Goal: Task Accomplishment & Management: Manage account settings

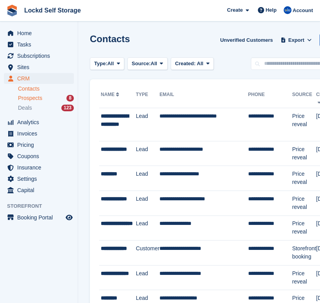
click at [37, 97] on span "Prospects" at bounding box center [30, 98] width 24 height 7
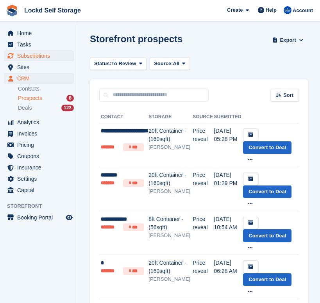
click at [33, 57] on span "Subscriptions" at bounding box center [40, 55] width 47 height 11
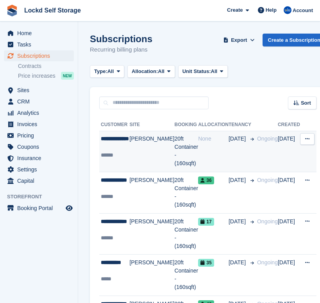
click at [120, 146] on div "**********" at bounding box center [115, 143] width 29 height 16
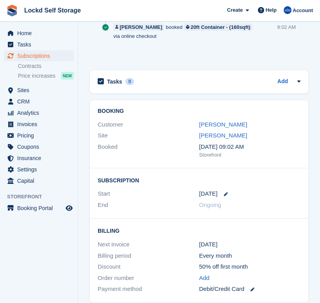
scroll to position [462, 0]
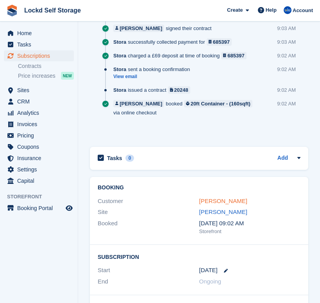
click at [225, 200] on link "Nicola de Beer" at bounding box center [223, 201] width 48 height 7
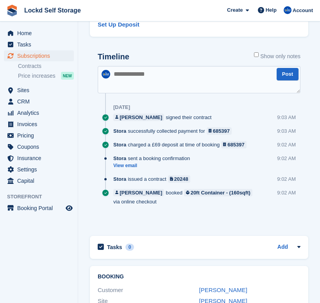
scroll to position [372, 0]
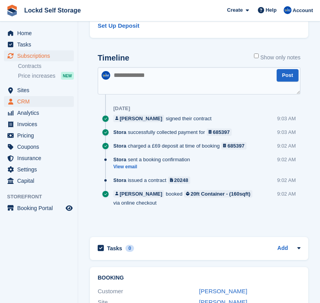
click at [41, 98] on span "CRM" at bounding box center [40, 101] width 47 height 11
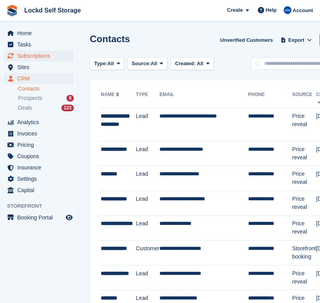
click at [36, 57] on span "Subscriptions" at bounding box center [40, 55] width 47 height 11
click at [50, 59] on span "Subscriptions" at bounding box center [40, 55] width 47 height 11
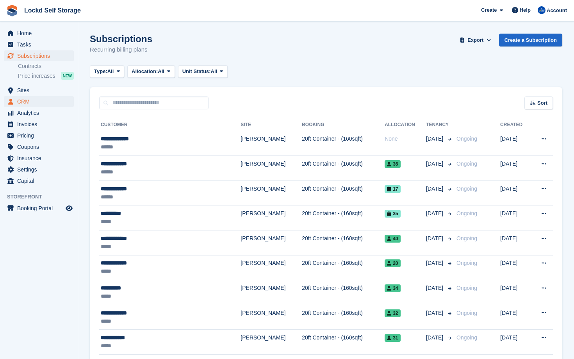
click at [51, 99] on span "CRM" at bounding box center [40, 101] width 47 height 11
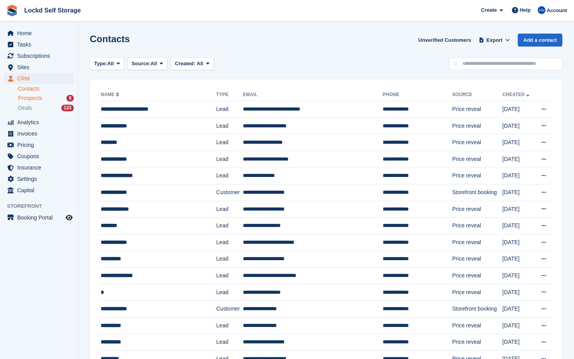
click at [37, 97] on span "Prospects" at bounding box center [30, 98] width 24 height 7
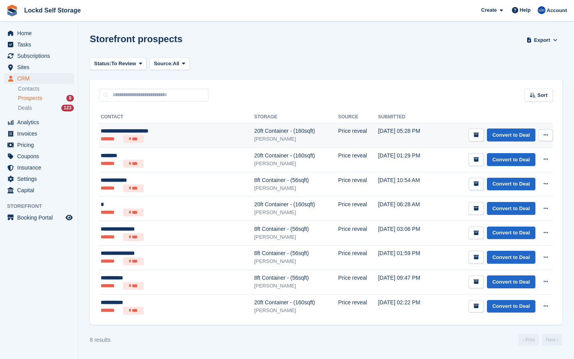
click at [172, 132] on div "**********" at bounding box center [156, 131] width 111 height 8
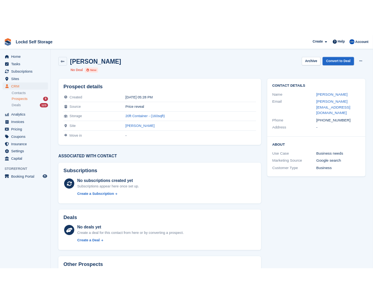
scroll to position [6, 0]
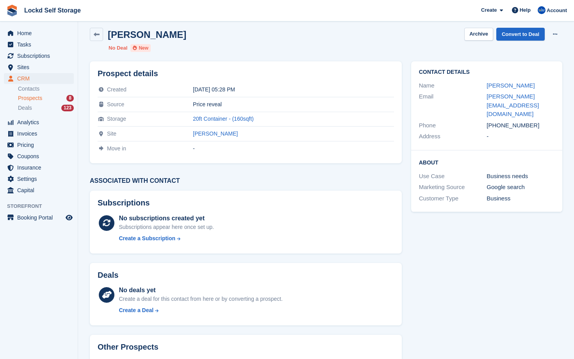
drag, startPoint x: 525, startPoint y: 93, endPoint x: 484, endPoint y: 84, distance: 41.9
click at [484, 84] on div "Name Bruce Broughton-Tompkins" at bounding box center [487, 85] width 136 height 11
copy div "Bruce Broughton-Tompkins"
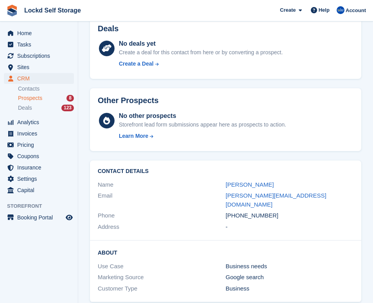
scroll to position [252, 0]
click at [184, 167] on div "Contact Details Name Bruce Broughton-Tompkins Email bruce-broughton@hotmail.co.…" at bounding box center [225, 201] width 271 height 80
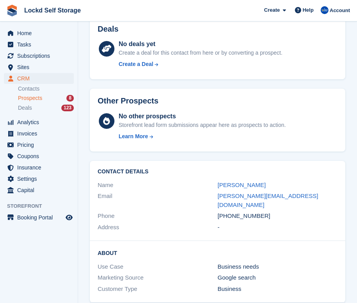
click at [254, 286] on div "About Use Case Business needs Marketing Source Google search Customer Type Busi…" at bounding box center [217, 272] width 255 height 62
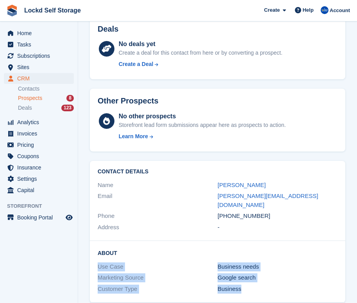
drag, startPoint x: 254, startPoint y: 279, endPoint x: 95, endPoint y: 252, distance: 160.5
click at [95, 252] on div "About Use Case Business needs Marketing Source Google search Customer Type Busi…" at bounding box center [217, 272] width 255 height 62
copy div "Use Case Business needs Marketing Source Google search Customer Type Business"
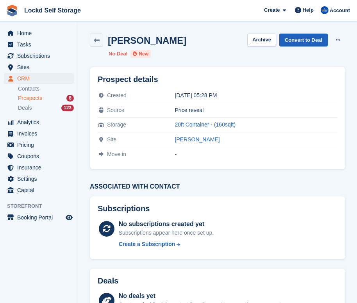
scroll to position [-1, 0]
click at [315, 41] on link "Convert to Deal" at bounding box center [303, 40] width 48 height 13
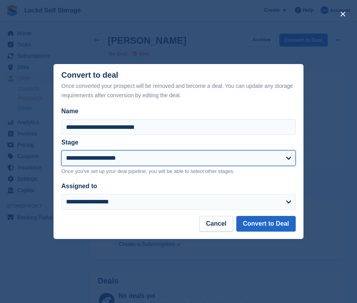
select select "****"
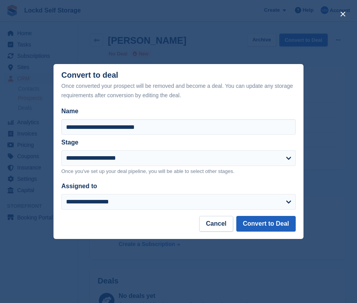
click at [248, 226] on button "Convert to Deal" at bounding box center [265, 224] width 59 height 16
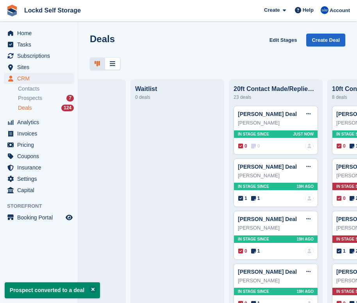
scroll to position [0, 361]
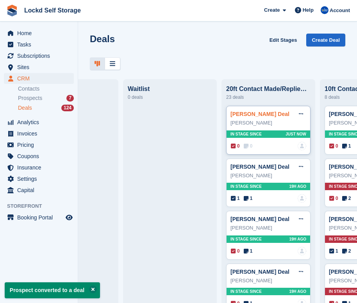
click at [246, 114] on link "Bruce Broughton-Tompkins Deal" at bounding box center [259, 114] width 59 height 6
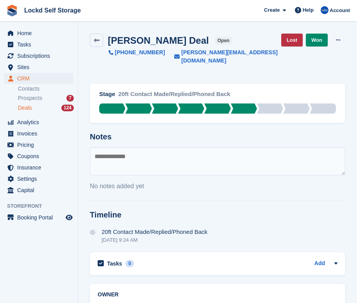
click at [234, 148] on textarea at bounding box center [217, 161] width 255 height 28
paste textarea "**********"
click at [94, 155] on textarea "**********" at bounding box center [217, 161] width 255 height 28
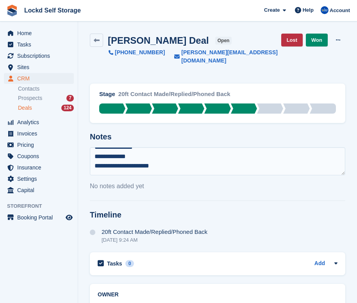
click at [95, 147] on textarea "**********" at bounding box center [217, 161] width 255 height 28
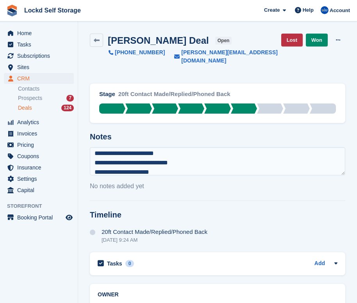
click at [100, 147] on textarea "**********" at bounding box center [217, 161] width 255 height 28
type textarea "**********"
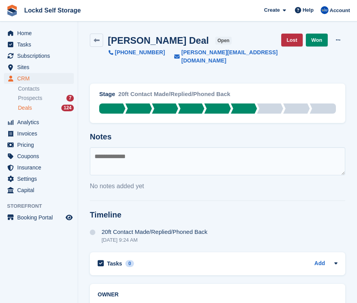
scroll to position [0, 0]
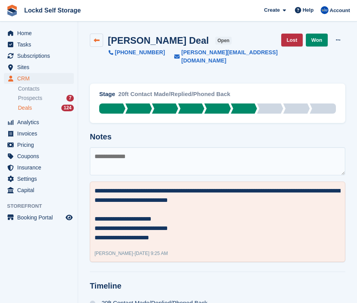
click at [97, 42] on icon at bounding box center [97, 40] width 6 height 6
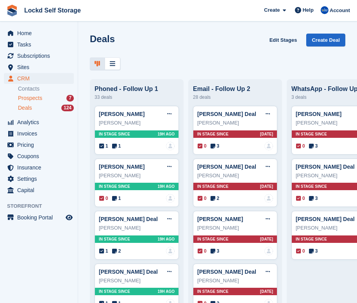
click at [48, 100] on div "Prospects 7" at bounding box center [46, 98] width 56 height 7
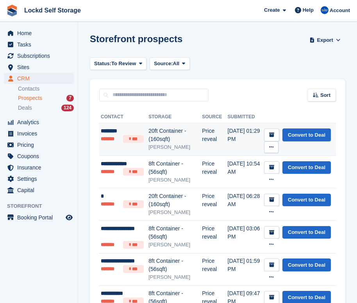
click at [155, 142] on div "20ft Container - (160sqft)" at bounding box center [175, 135] width 54 height 16
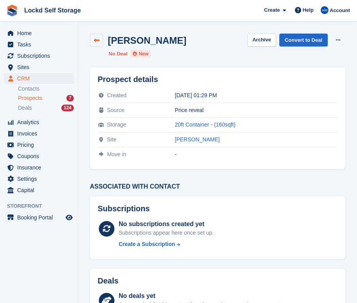
click at [100, 43] on link at bounding box center [96, 40] width 13 height 13
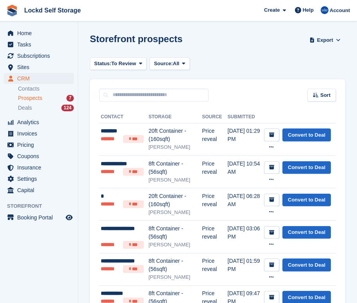
click at [52, 96] on div "Prospects 7" at bounding box center [46, 98] width 56 height 7
click at [53, 104] on div "Deals 124" at bounding box center [46, 107] width 56 height 7
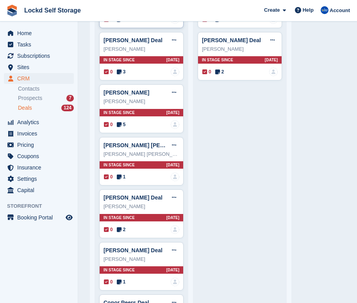
scroll to position [545, 0]
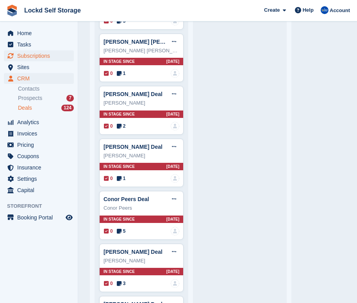
click at [36, 53] on span "Subscriptions" at bounding box center [40, 55] width 47 height 11
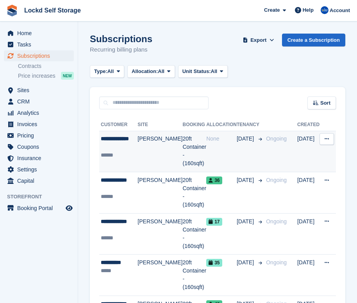
click at [141, 143] on td "[PERSON_NAME]" at bounding box center [159, 151] width 45 height 41
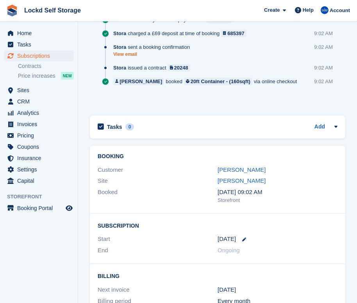
scroll to position [546, 0]
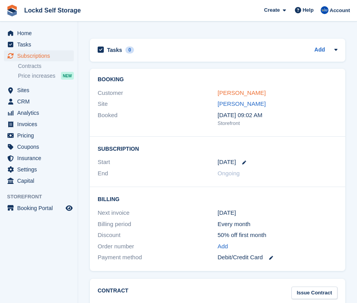
click at [239, 90] on link "Nicola de Beer" at bounding box center [242, 92] width 48 height 7
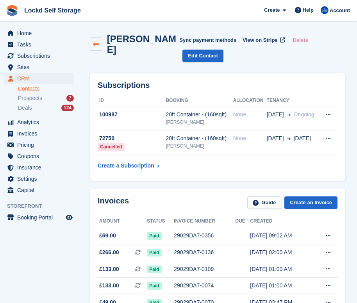
click at [96, 48] on link at bounding box center [96, 43] width 12 height 13
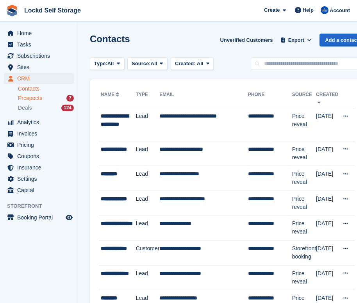
click at [58, 97] on div "Prospects 7" at bounding box center [46, 98] width 56 height 7
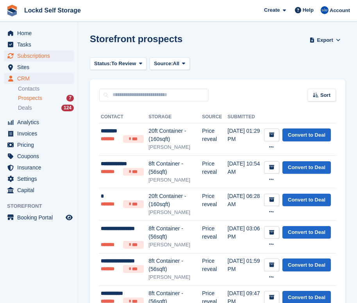
click at [36, 53] on span "Subscriptions" at bounding box center [40, 55] width 47 height 11
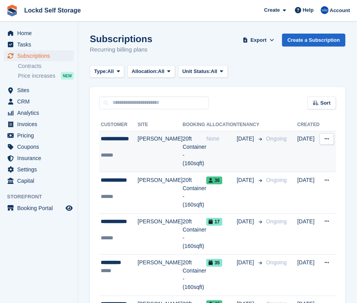
click at [182, 154] on td "20ft Container - (160sqft)" at bounding box center [194, 151] width 24 height 41
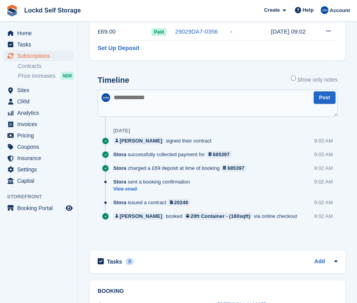
scroll to position [407, 0]
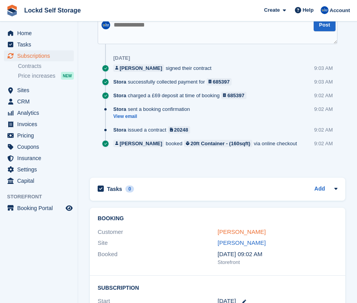
click at [244, 231] on link "[PERSON_NAME]" at bounding box center [242, 232] width 48 height 7
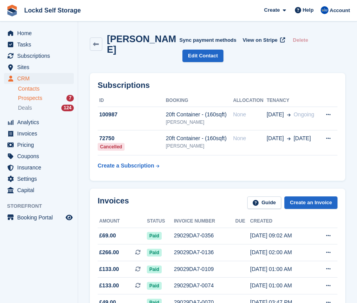
click at [59, 96] on div "Prospects 7" at bounding box center [46, 98] width 56 height 7
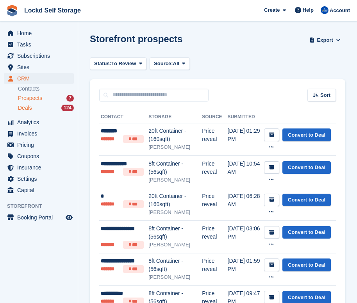
click at [58, 106] on div "Deals 124" at bounding box center [46, 107] width 56 height 7
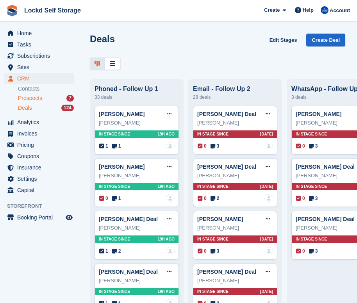
click at [44, 96] on div "Prospects 7" at bounding box center [46, 98] width 56 height 7
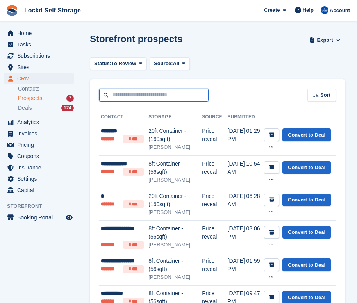
click at [137, 95] on input "text" at bounding box center [153, 95] width 109 height 13
type input "*"
click at [60, 84] on ul "Contacts Prospects 7 Deals 124" at bounding box center [48, 98] width 60 height 29
click at [59, 86] on link "Contacts" at bounding box center [46, 88] width 56 height 7
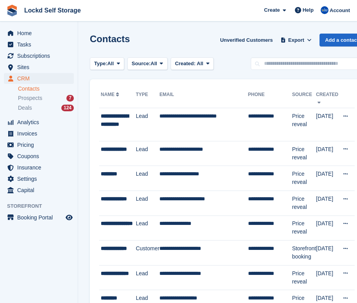
click at [117, 96] on link "Name" at bounding box center [111, 94] width 20 height 5
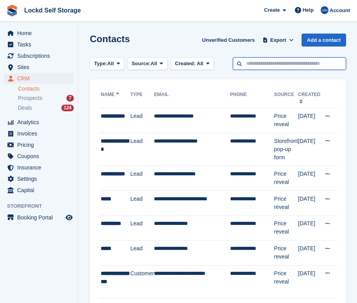
click at [254, 70] on input "text" at bounding box center [289, 63] width 113 height 13
type input "***"
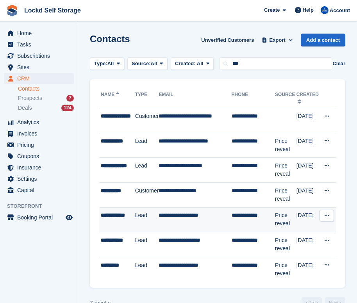
click at [154, 214] on td "Lead" at bounding box center [147, 219] width 24 height 25
